Goal: Information Seeking & Learning: Learn about a topic

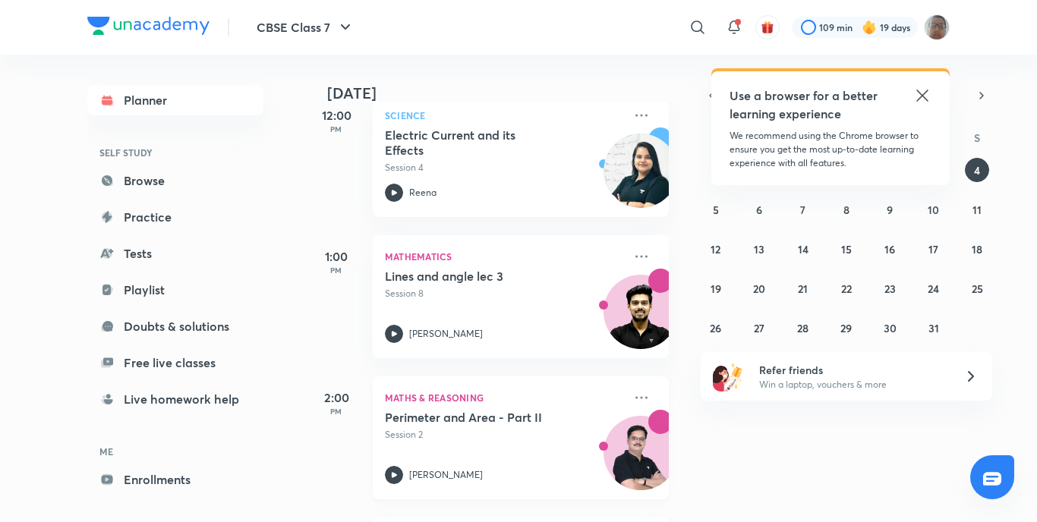
scroll to position [456, 0]
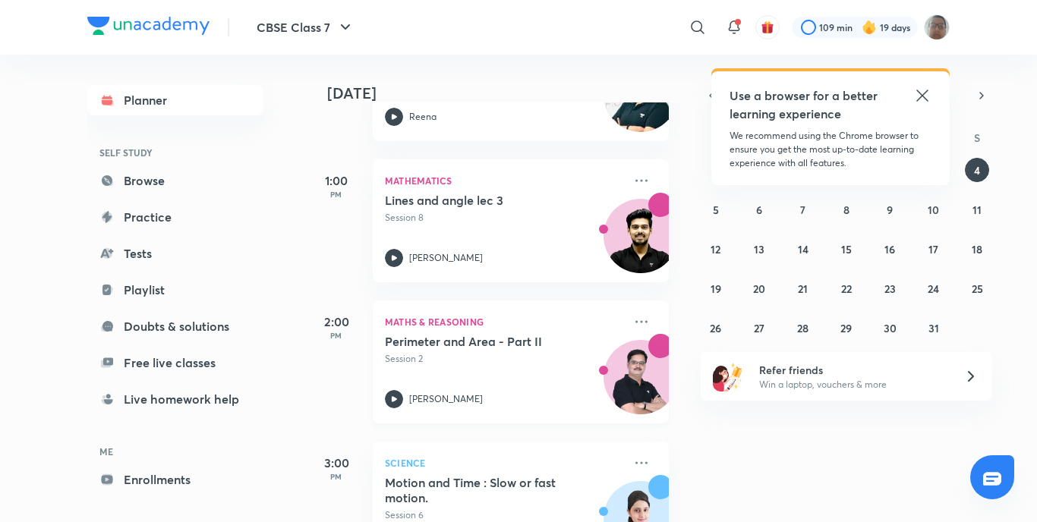
click at [393, 396] on icon at bounding box center [394, 399] width 18 height 18
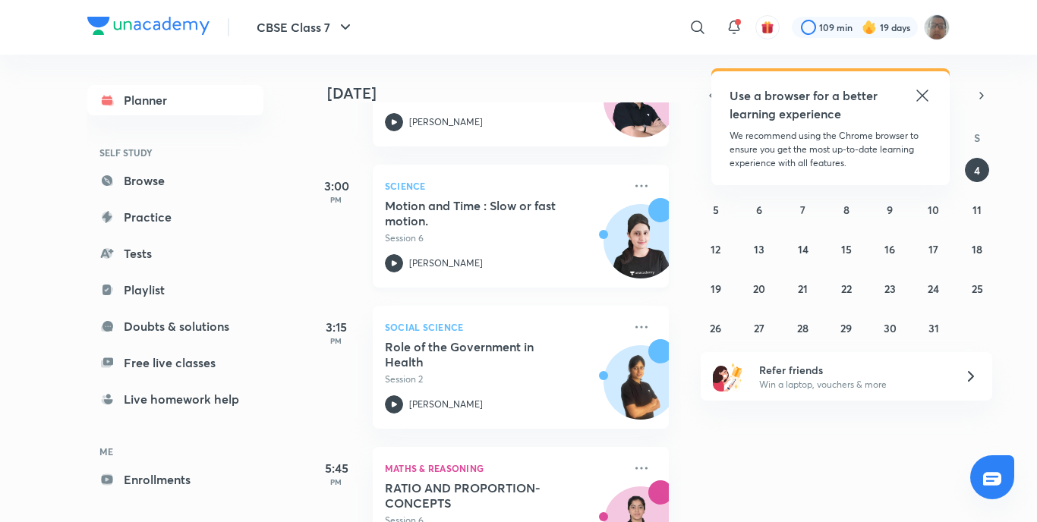
scroll to position [759, 0]
